Goal: Task Accomplishment & Management: Manage account settings

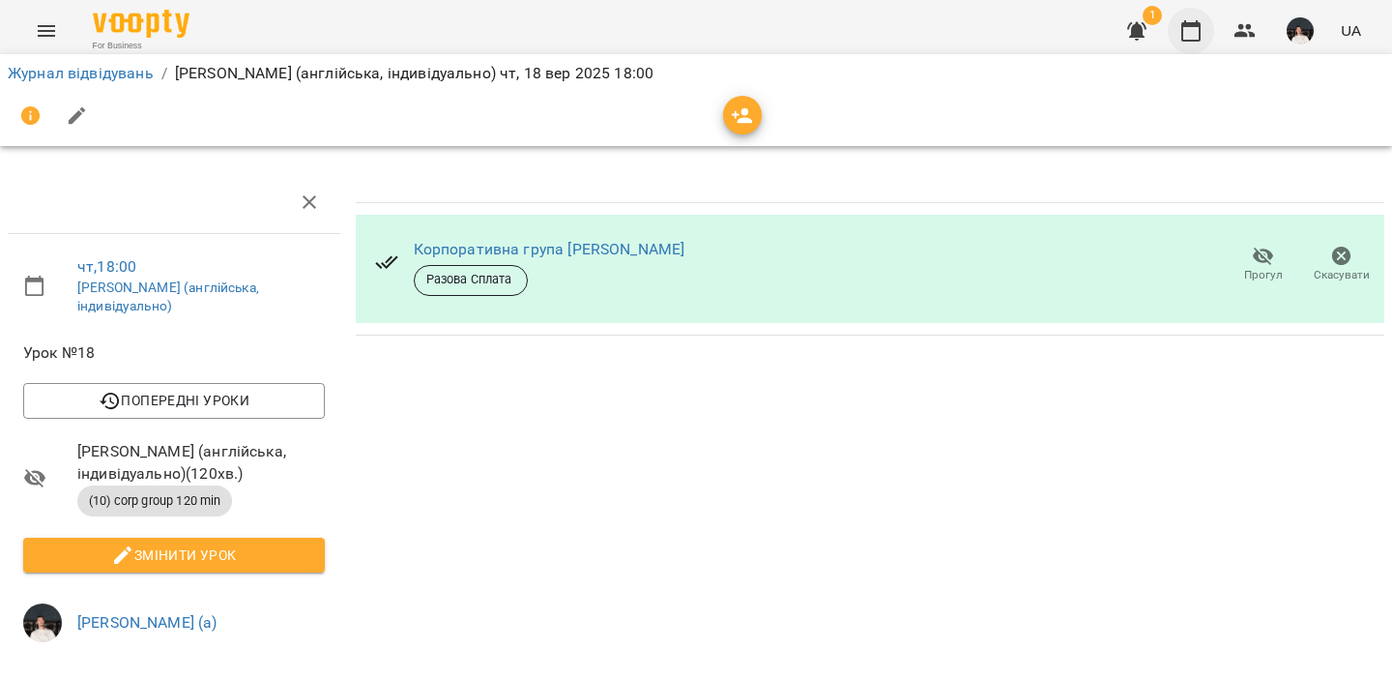
click at [1206, 21] on button "button" at bounding box center [1191, 31] width 46 height 46
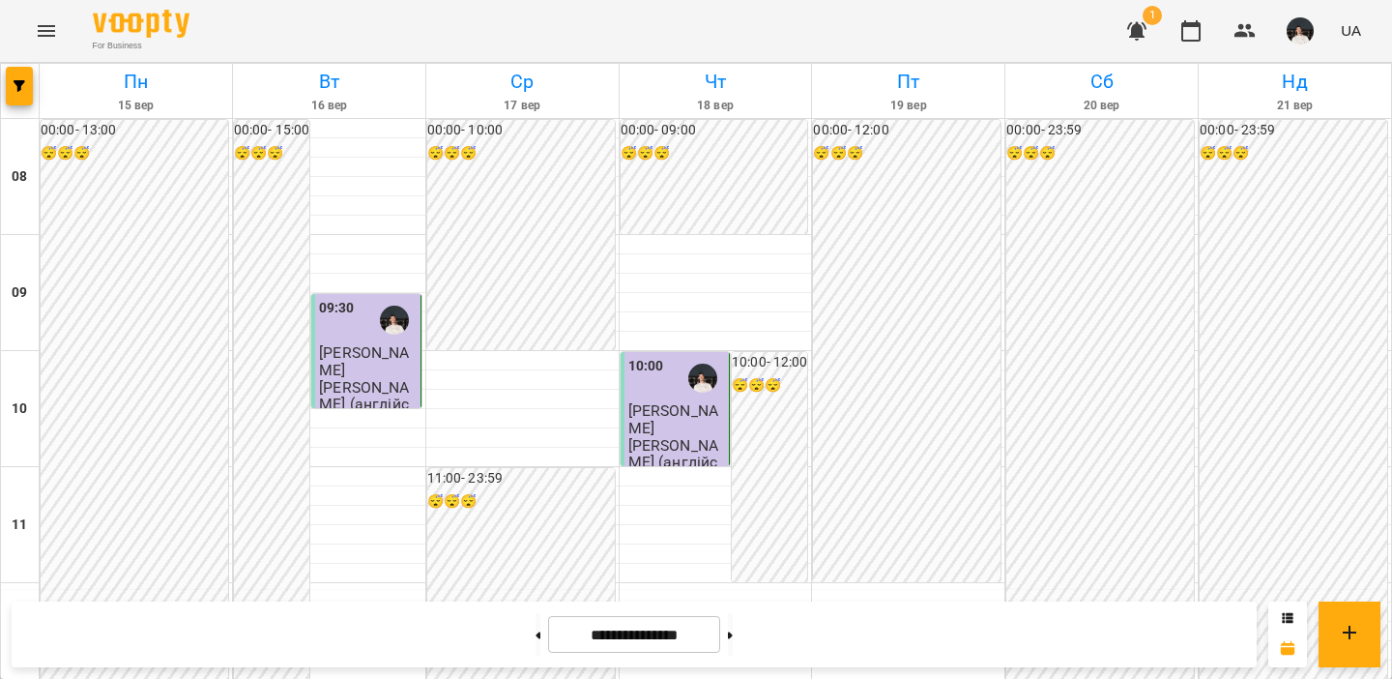
scroll to position [612, 0]
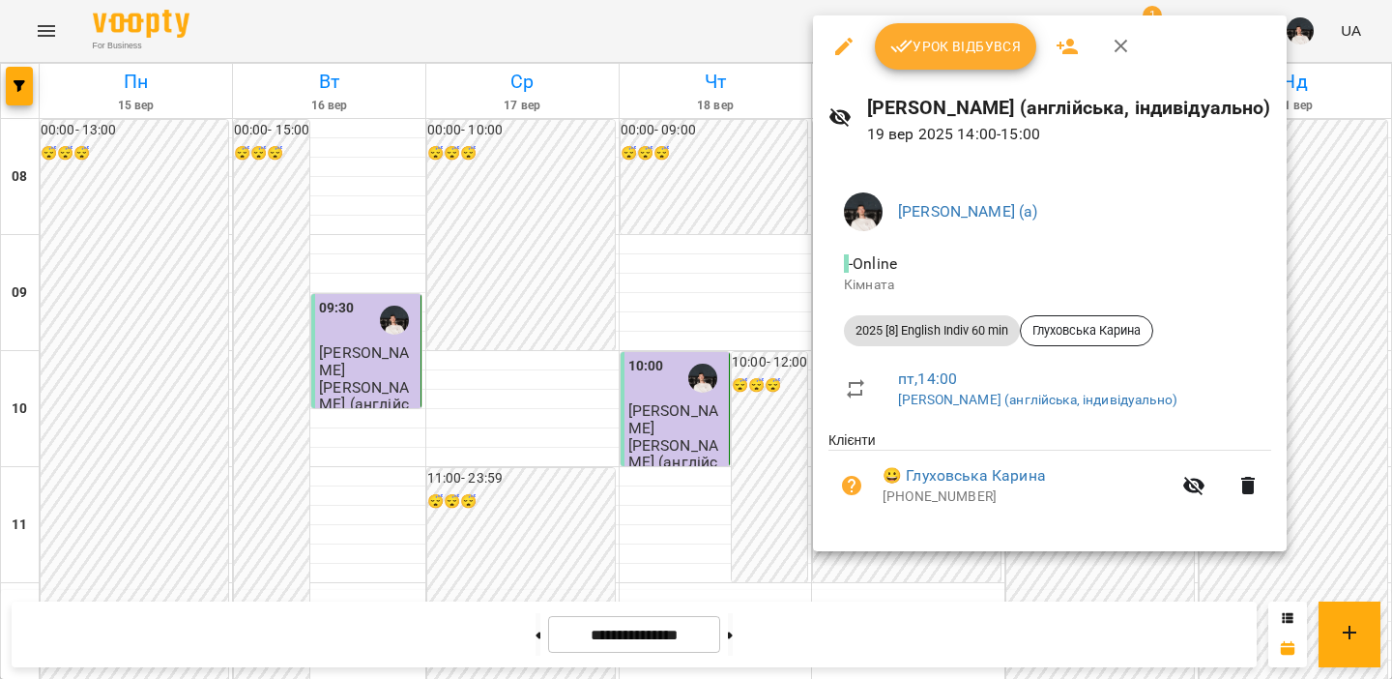
click at [906, 41] on icon "button" at bounding box center [902, 46] width 23 height 23
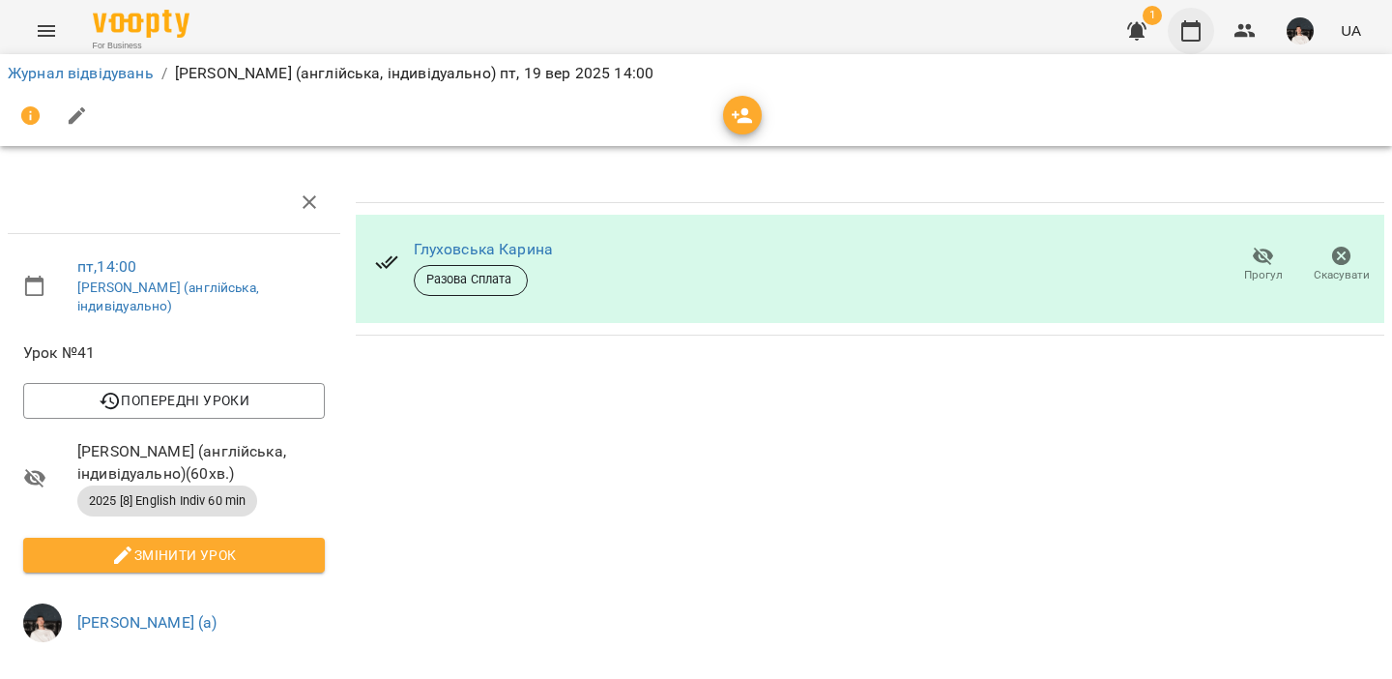
click at [1195, 30] on icon "button" at bounding box center [1191, 30] width 23 height 23
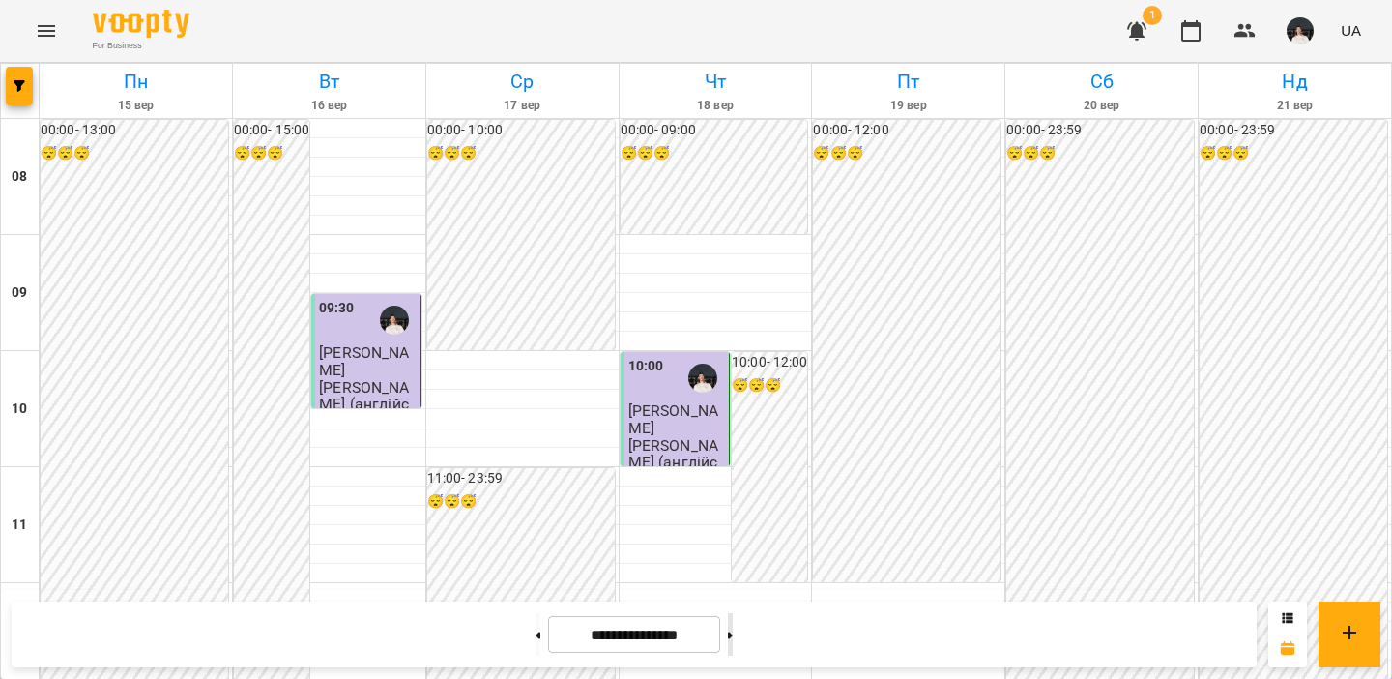
click at [733, 627] on button at bounding box center [730, 634] width 5 height 43
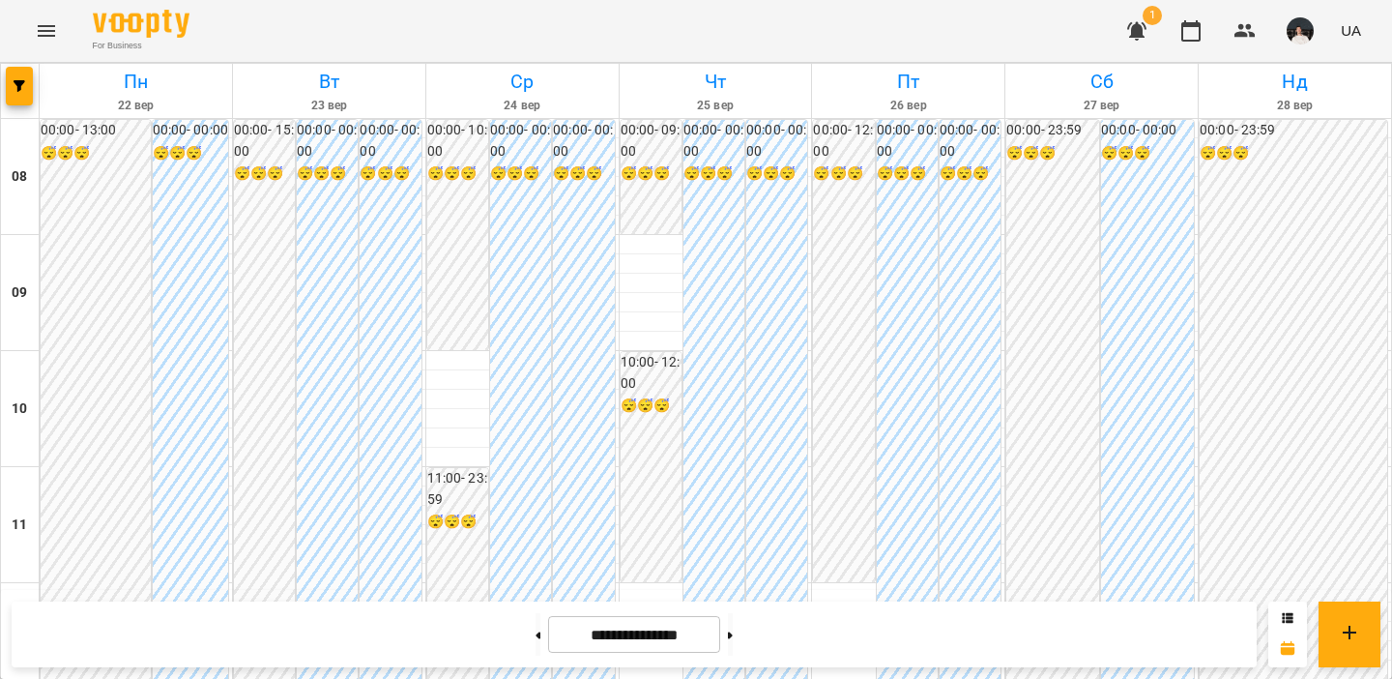
scroll to position [1268, 0]
click at [733, 631] on button at bounding box center [730, 634] width 5 height 43
type input "**********"
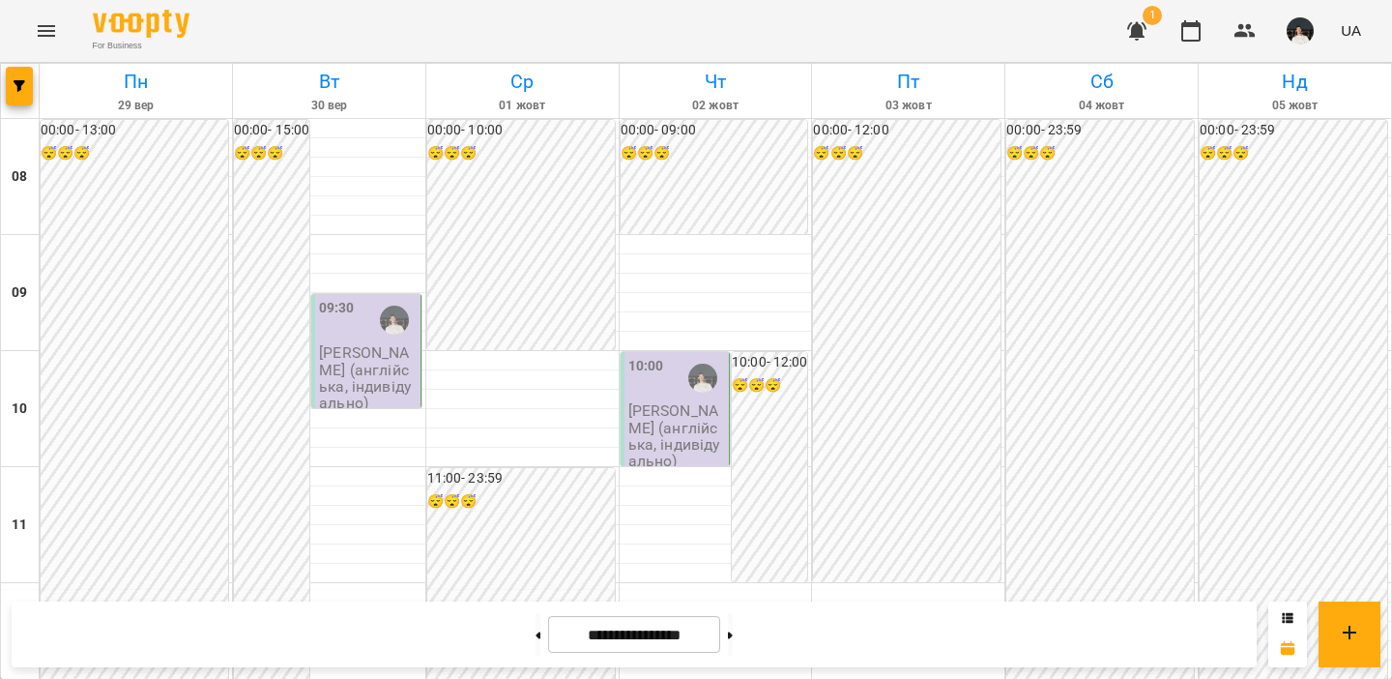
scroll to position [0, 0]
